Goal: Information Seeking & Learning: Check status

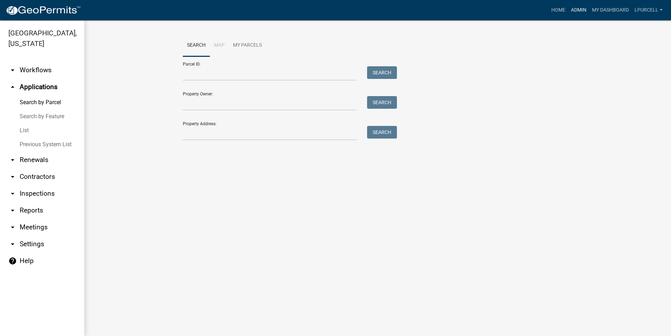
click at [578, 9] on link "Admin" at bounding box center [578, 10] width 21 height 13
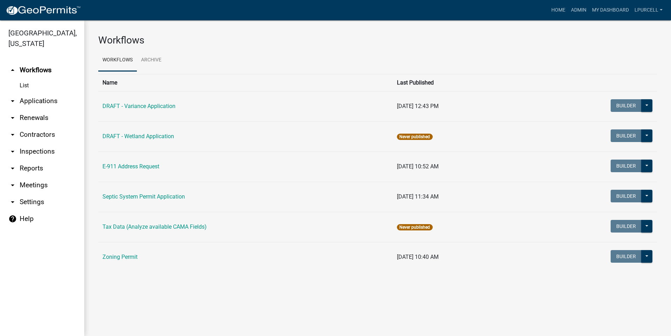
click at [31, 168] on link "arrow_drop_down Reports" at bounding box center [42, 168] width 84 height 17
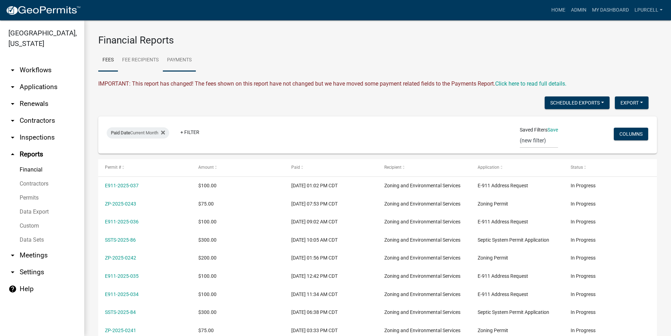
click at [182, 59] on link "Payments" at bounding box center [179, 60] width 33 height 22
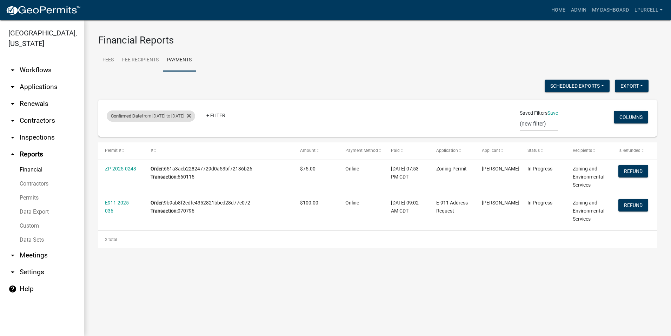
click at [195, 117] on div "Confirmed Date from [DATE] to [DATE]" at bounding box center [151, 116] width 88 height 11
select select "custom"
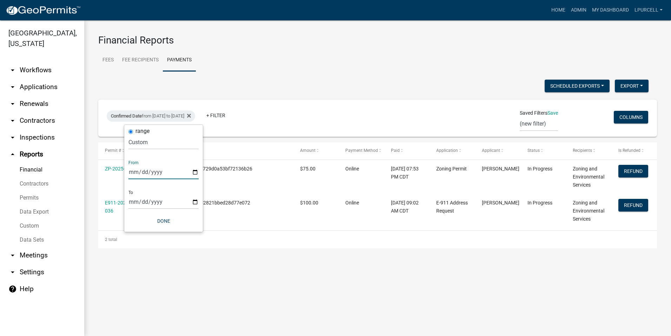
click at [194, 172] on input "[DATE]" at bounding box center [163, 172] width 70 height 14
click at [174, 163] on div "From [DATE]" at bounding box center [163, 167] width 70 height 24
click at [191, 116] on icon at bounding box center [189, 116] width 4 height 4
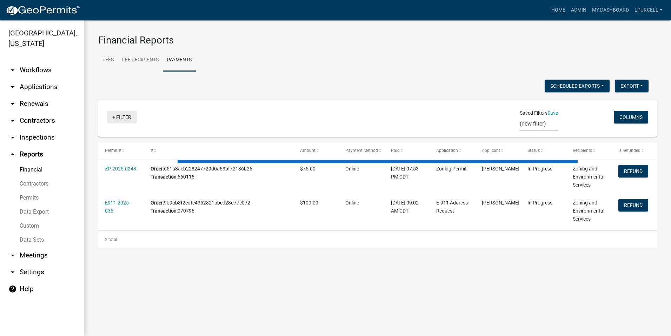
click at [121, 116] on link "+ Filter" at bounding box center [122, 117] width 30 height 13
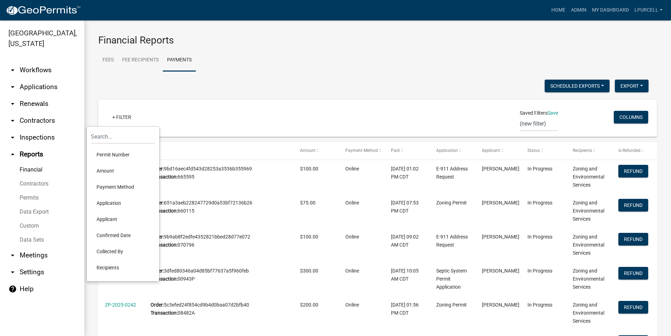
click at [109, 235] on li "Confirmed Date" at bounding box center [123, 235] width 64 height 16
select select
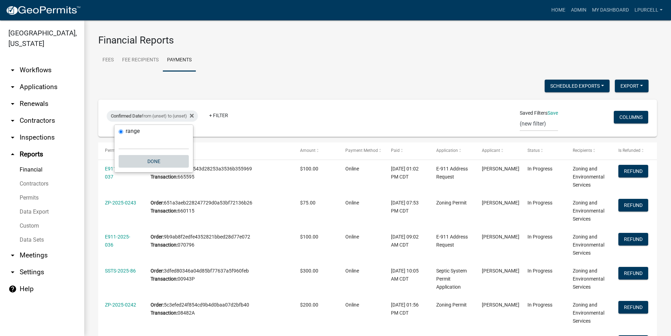
click at [155, 164] on button "Done" at bounding box center [154, 161] width 70 height 13
click at [141, 114] on span "Confirmed Date" at bounding box center [126, 115] width 31 height 5
select select
click at [149, 159] on button "Done" at bounding box center [154, 161] width 70 height 13
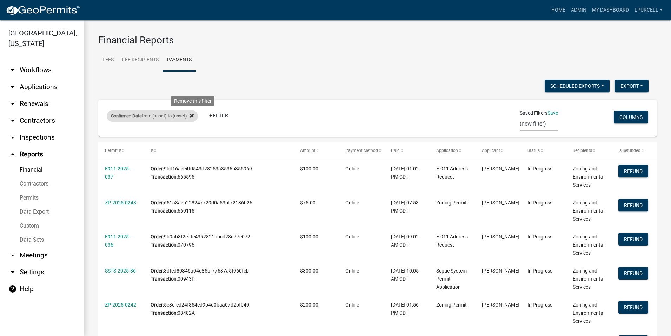
click at [194, 117] on icon at bounding box center [192, 116] width 4 height 6
click at [124, 117] on link "+ Filter" at bounding box center [122, 117] width 30 height 13
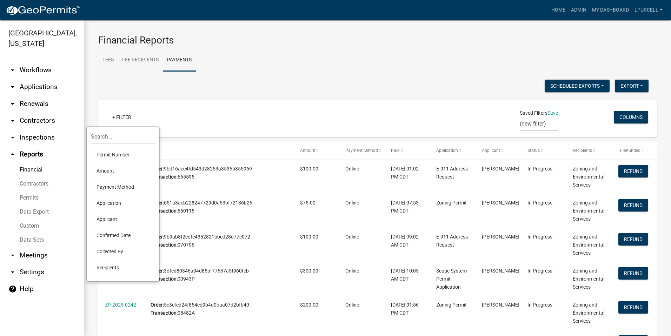
click at [110, 233] on li "Confirmed Date" at bounding box center [123, 235] width 64 height 16
select select
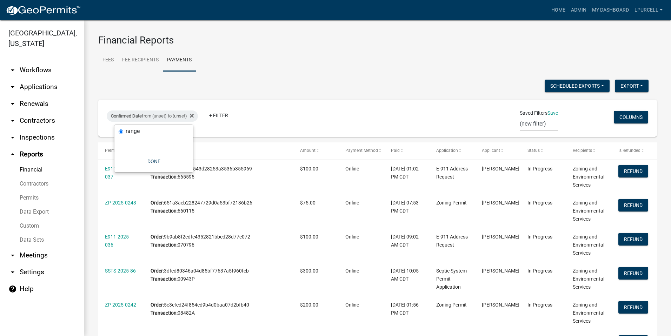
click at [121, 131] on input "range" at bounding box center [121, 132] width 5 height 5
click at [152, 163] on button "Done" at bounding box center [154, 161] width 70 height 13
click at [194, 115] on icon at bounding box center [192, 116] width 4 height 4
click at [123, 117] on link "+ Filter" at bounding box center [122, 117] width 30 height 13
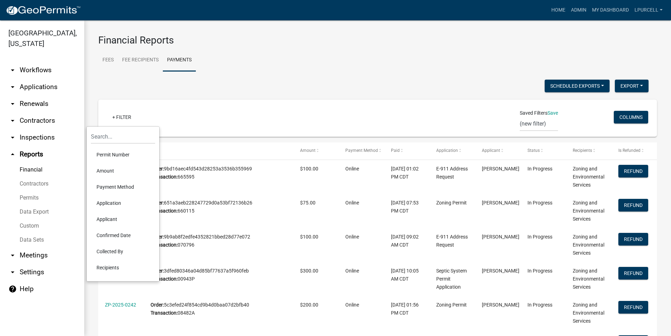
click at [99, 231] on li "Confirmed Date" at bounding box center [123, 235] width 64 height 16
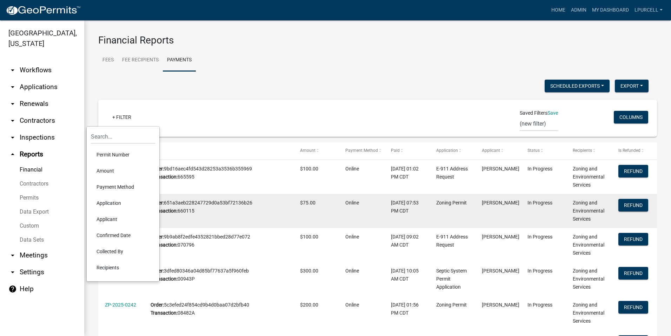
select select
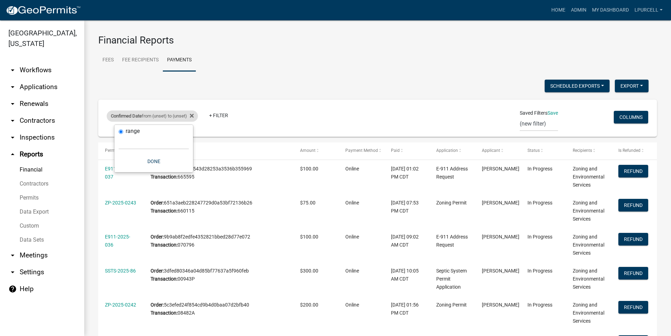
click at [140, 114] on span "Confirmed Date" at bounding box center [126, 115] width 31 height 5
select select
click at [140, 114] on span "Confirmed Date" at bounding box center [126, 115] width 31 height 5
drag, startPoint x: 140, startPoint y: 114, endPoint x: 172, endPoint y: 113, distance: 31.3
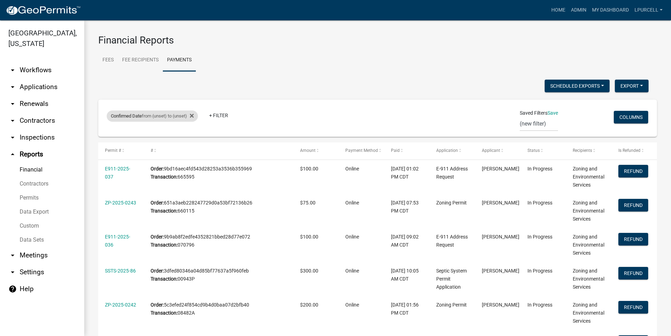
click at [172, 113] on div "Confirmed Date from (unset) to (unset)" at bounding box center [152, 116] width 91 height 11
select select
click at [194, 113] on fa-icon at bounding box center [190, 116] width 7 height 11
click at [124, 117] on link "+ Filter" at bounding box center [122, 117] width 30 height 13
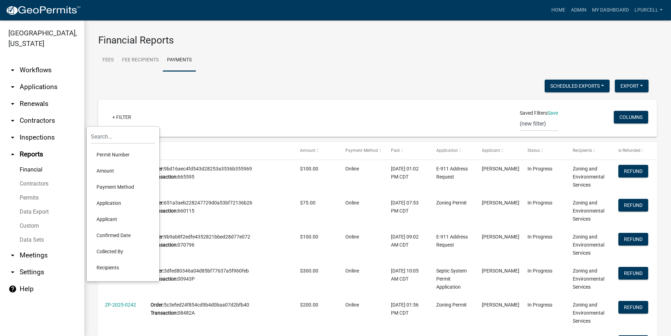
click at [108, 232] on li "Confirmed Date" at bounding box center [123, 235] width 64 height 16
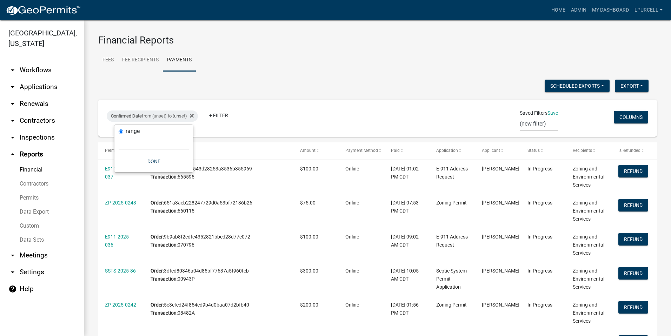
click at [127, 141] on select "[DATE] [DATE] Current Week Previous Week Current Month Last Month Current Calen…" at bounding box center [154, 142] width 70 height 14
select select "previous_1_day"
click at [119, 135] on select "[DATE] [DATE] Current Week Previous Week Current Month Last Month Current Calen…" at bounding box center [154, 142] width 70 height 14
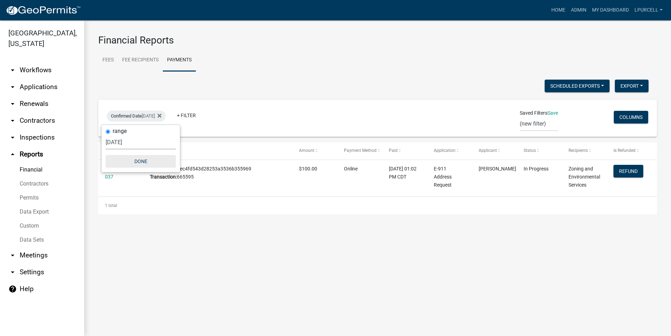
click at [138, 159] on button "Done" at bounding box center [141, 161] width 70 height 13
